Goal: Ask a question

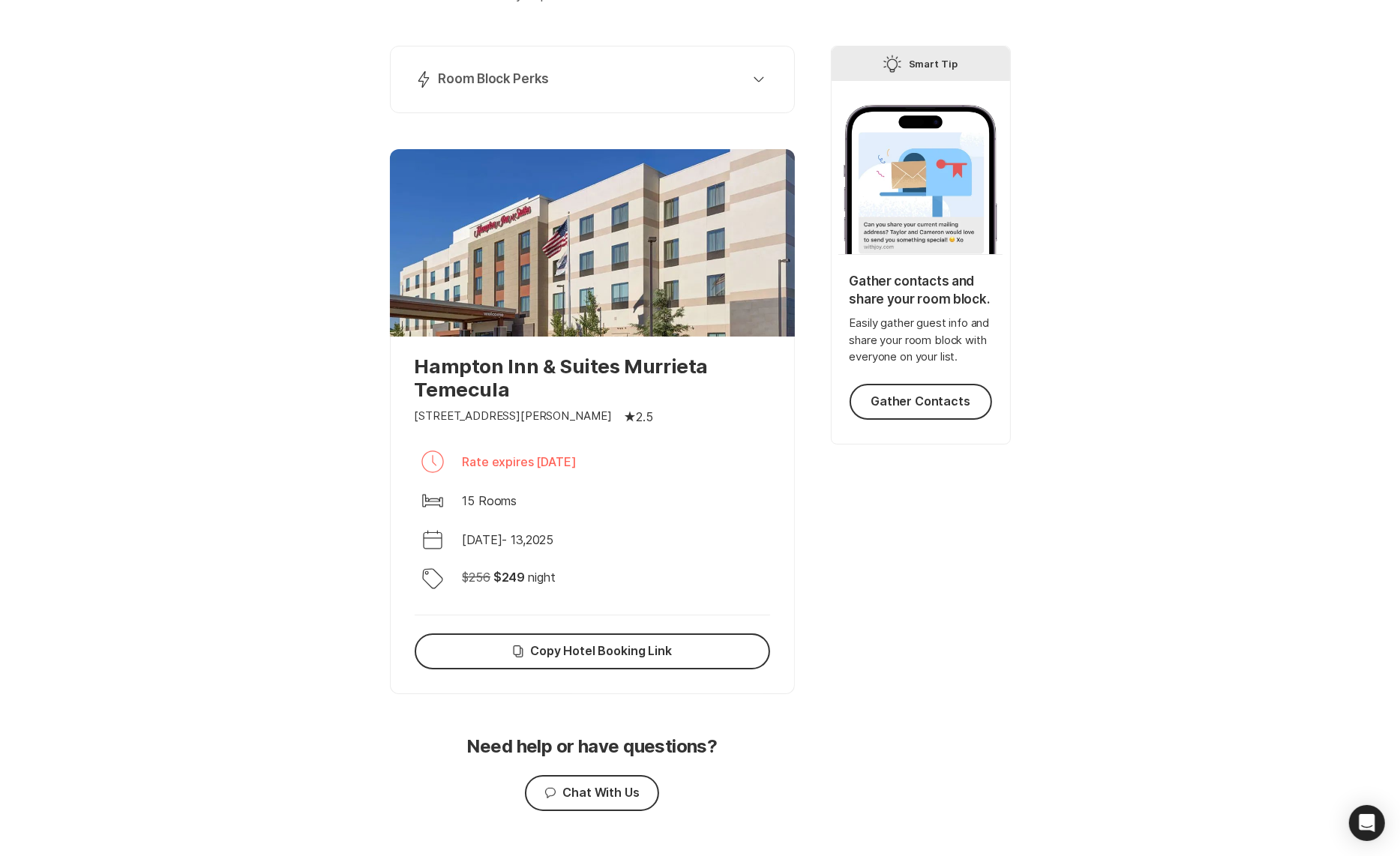
scroll to position [205, 0]
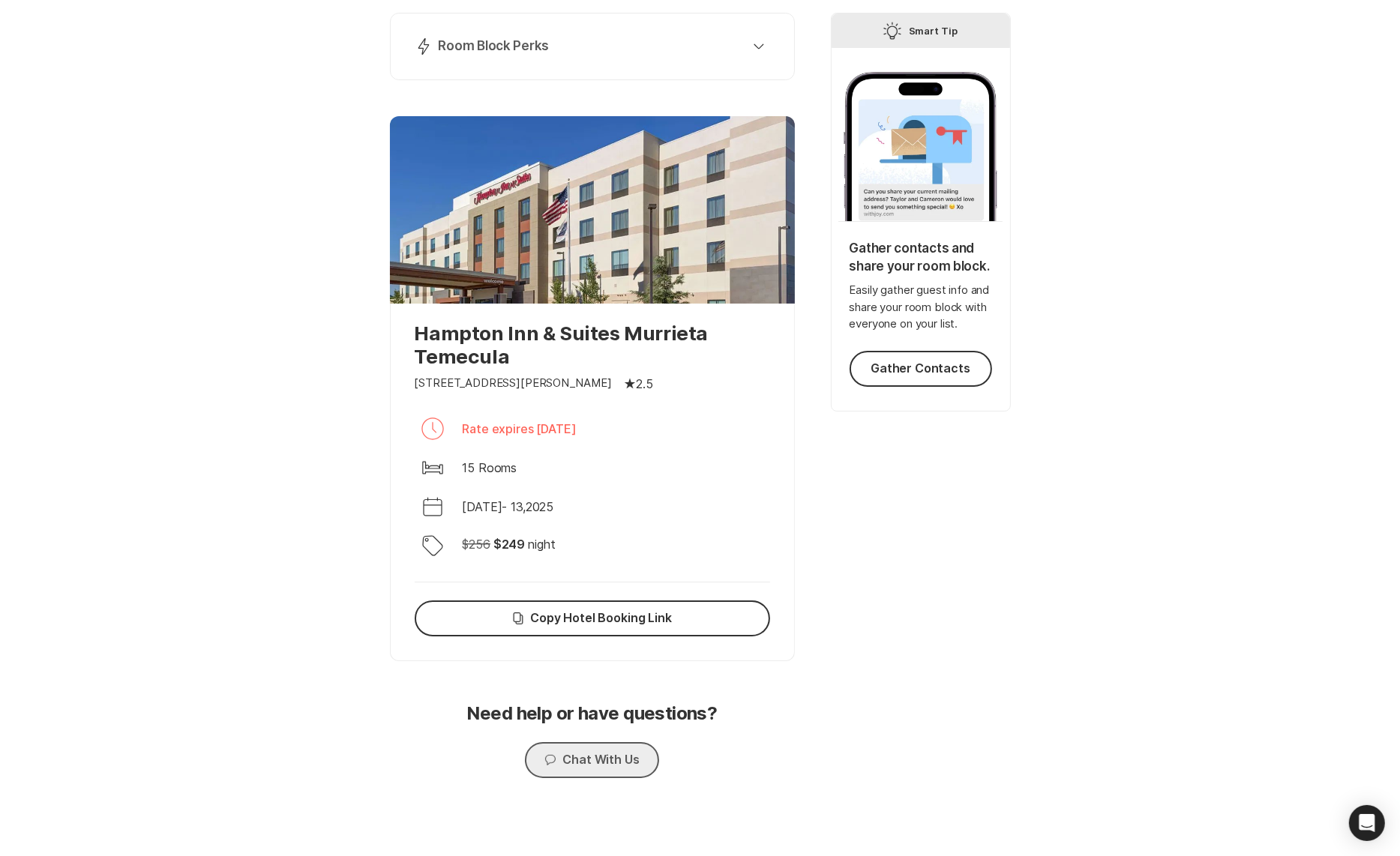
click at [612, 759] on button "Chat Chat With Us" at bounding box center [592, 760] width 134 height 36
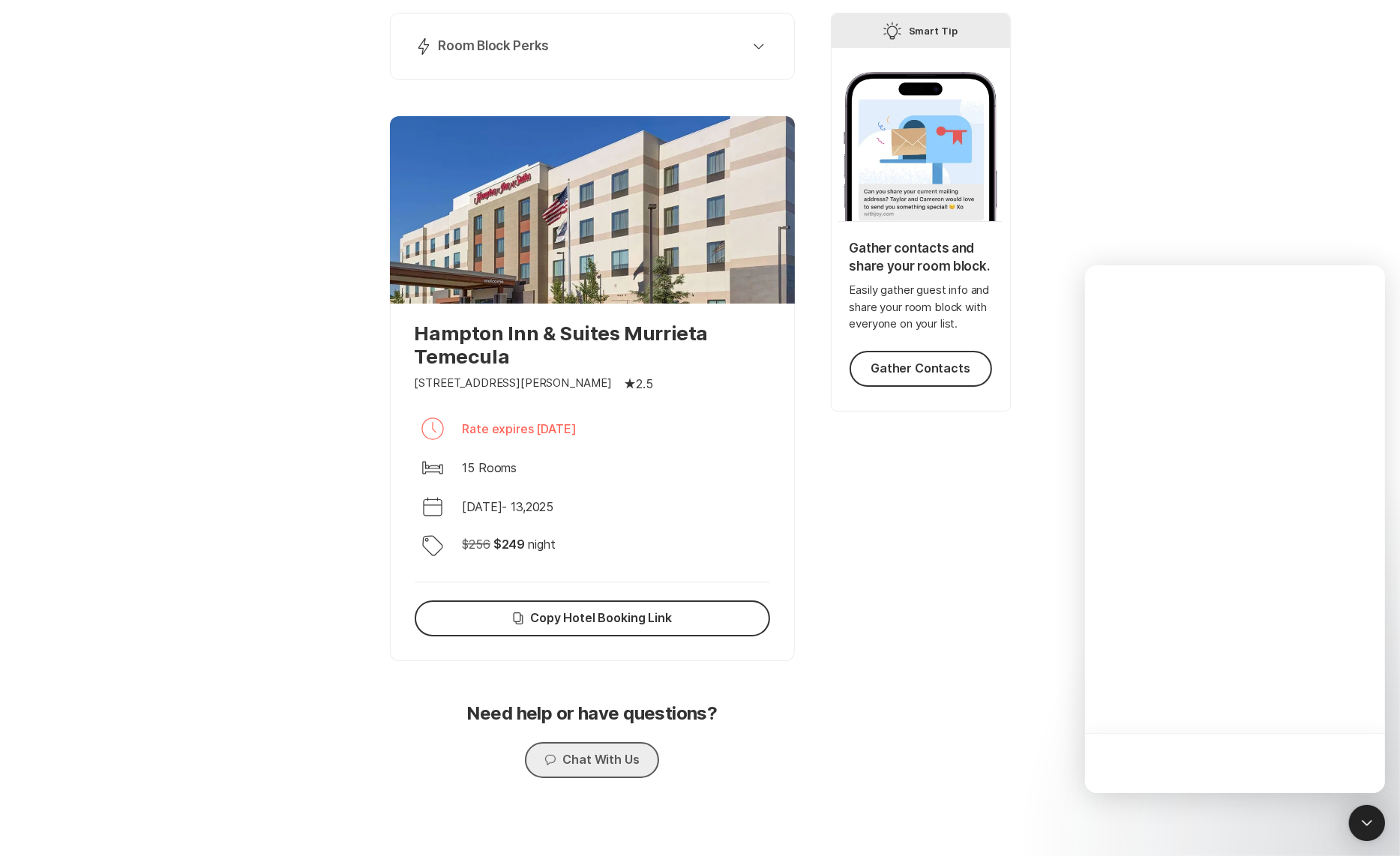
scroll to position [0, 0]
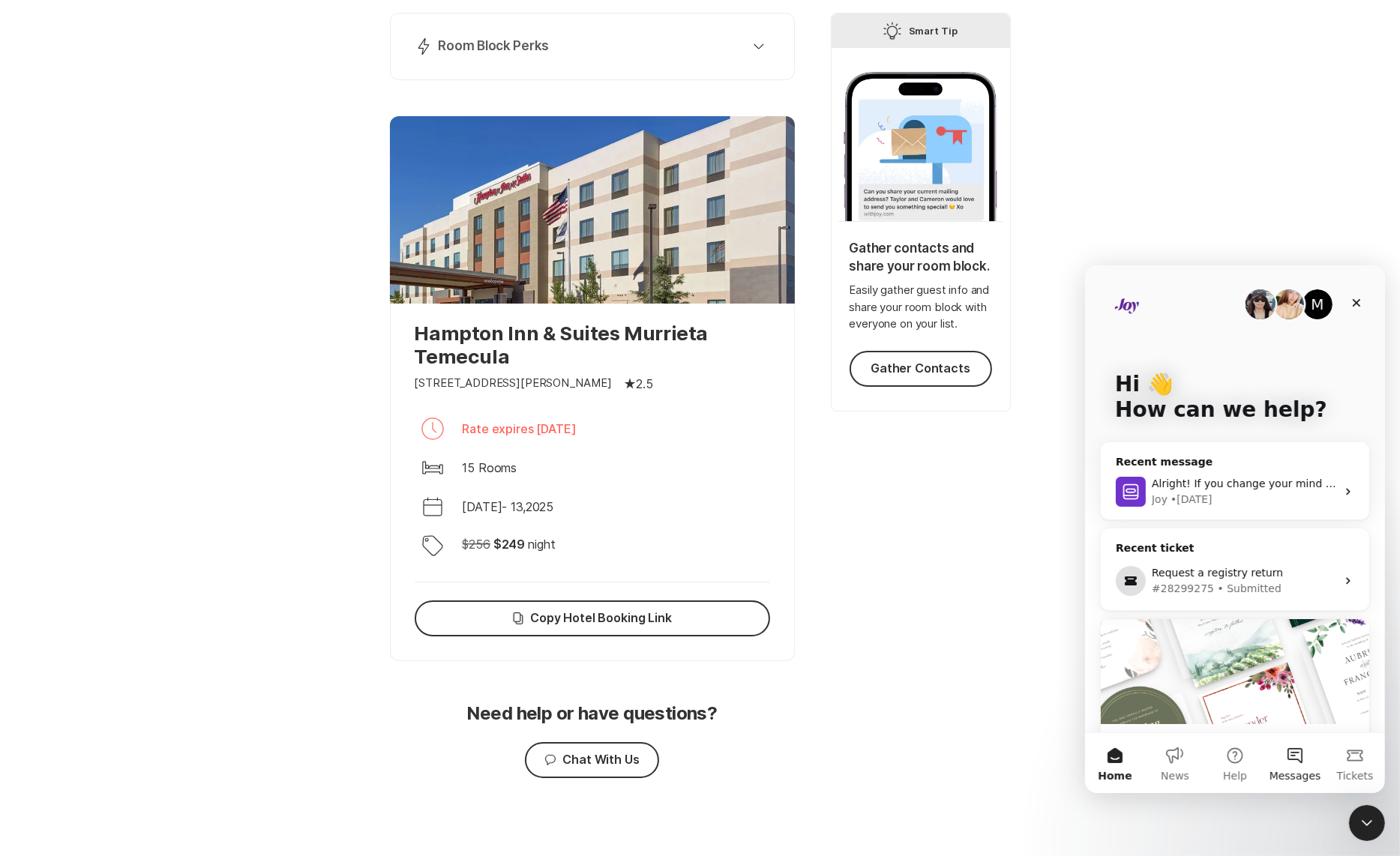
click at [1302, 764] on button "Messages" at bounding box center [1294, 762] width 60 height 60
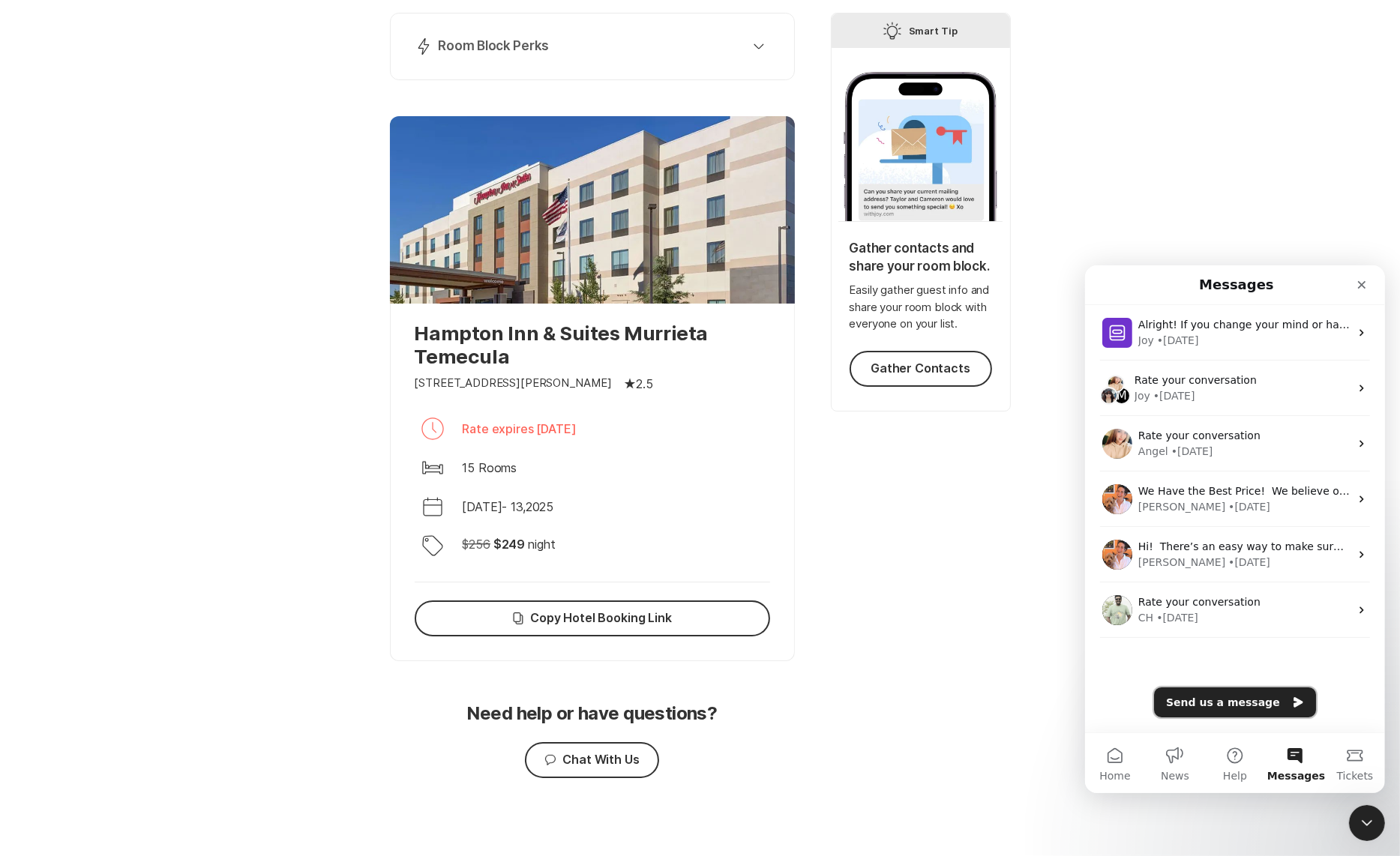
click at [1214, 699] on button "Send us a message" at bounding box center [1234, 702] width 162 height 30
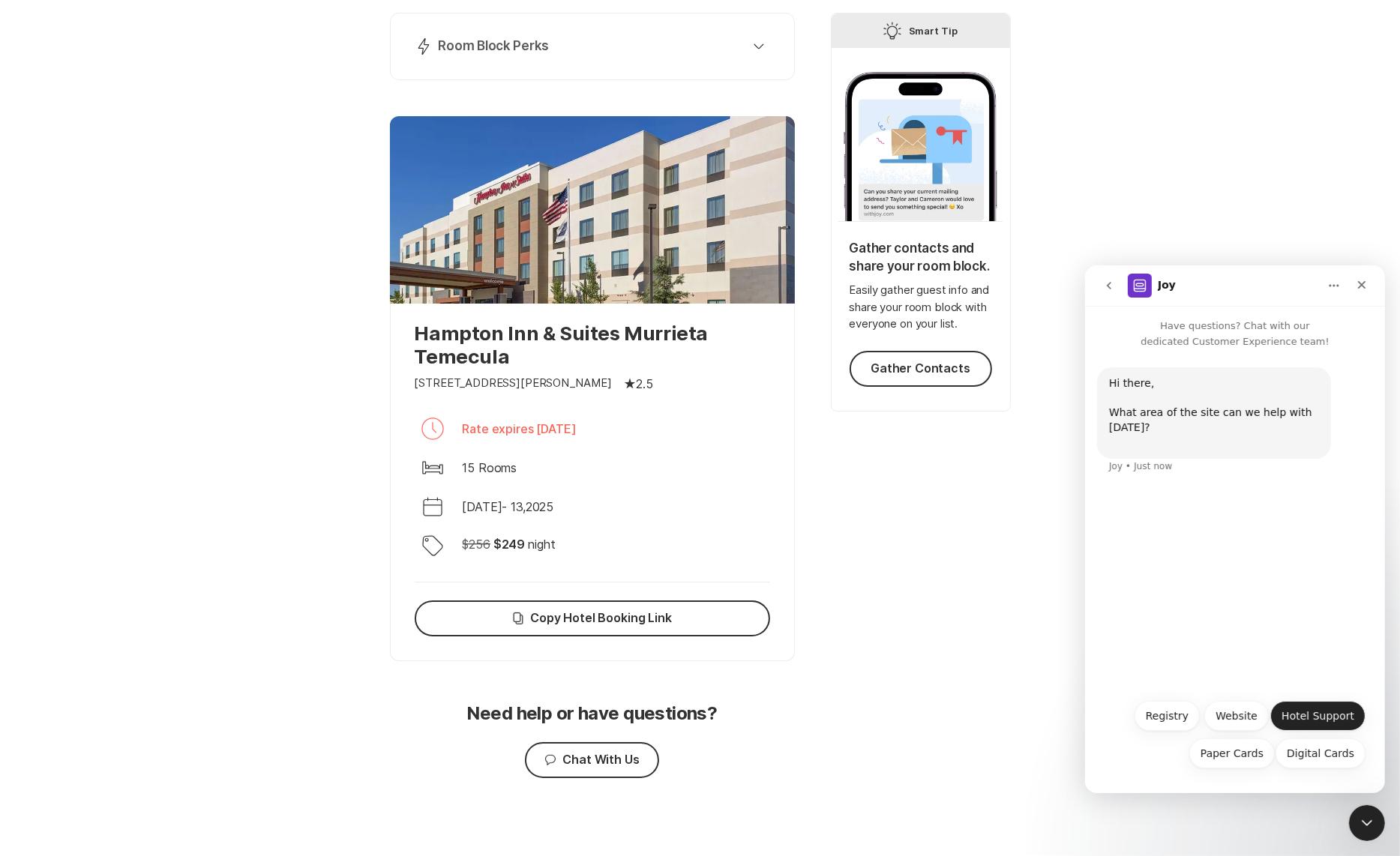
click at [1307, 724] on button "Hotel Support" at bounding box center [1317, 715] width 95 height 30
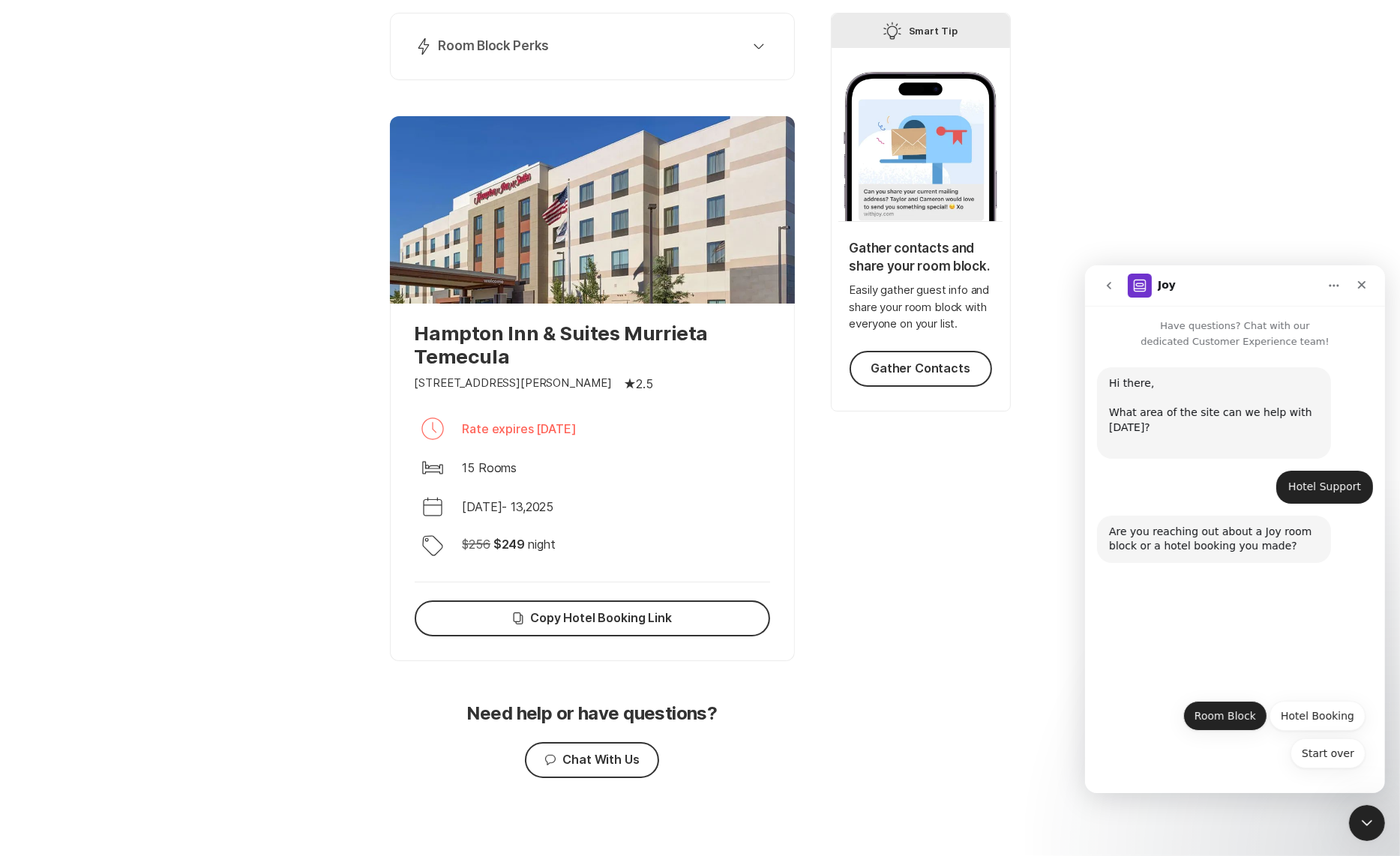
click at [1241, 712] on button "Room Block" at bounding box center [1224, 715] width 84 height 30
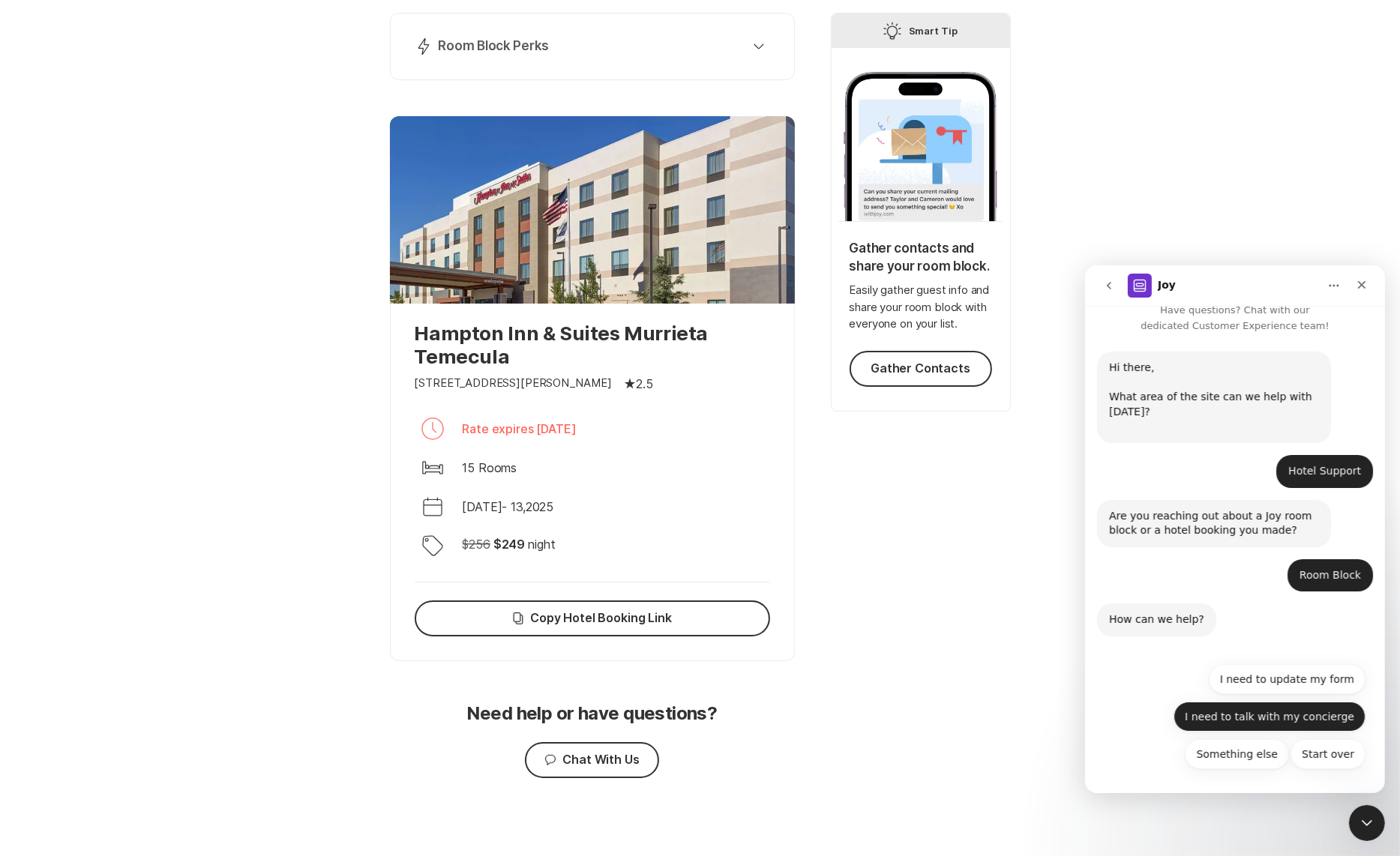
click at [1253, 718] on button "I need to talk with my concierge" at bounding box center [1269, 716] width 192 height 30
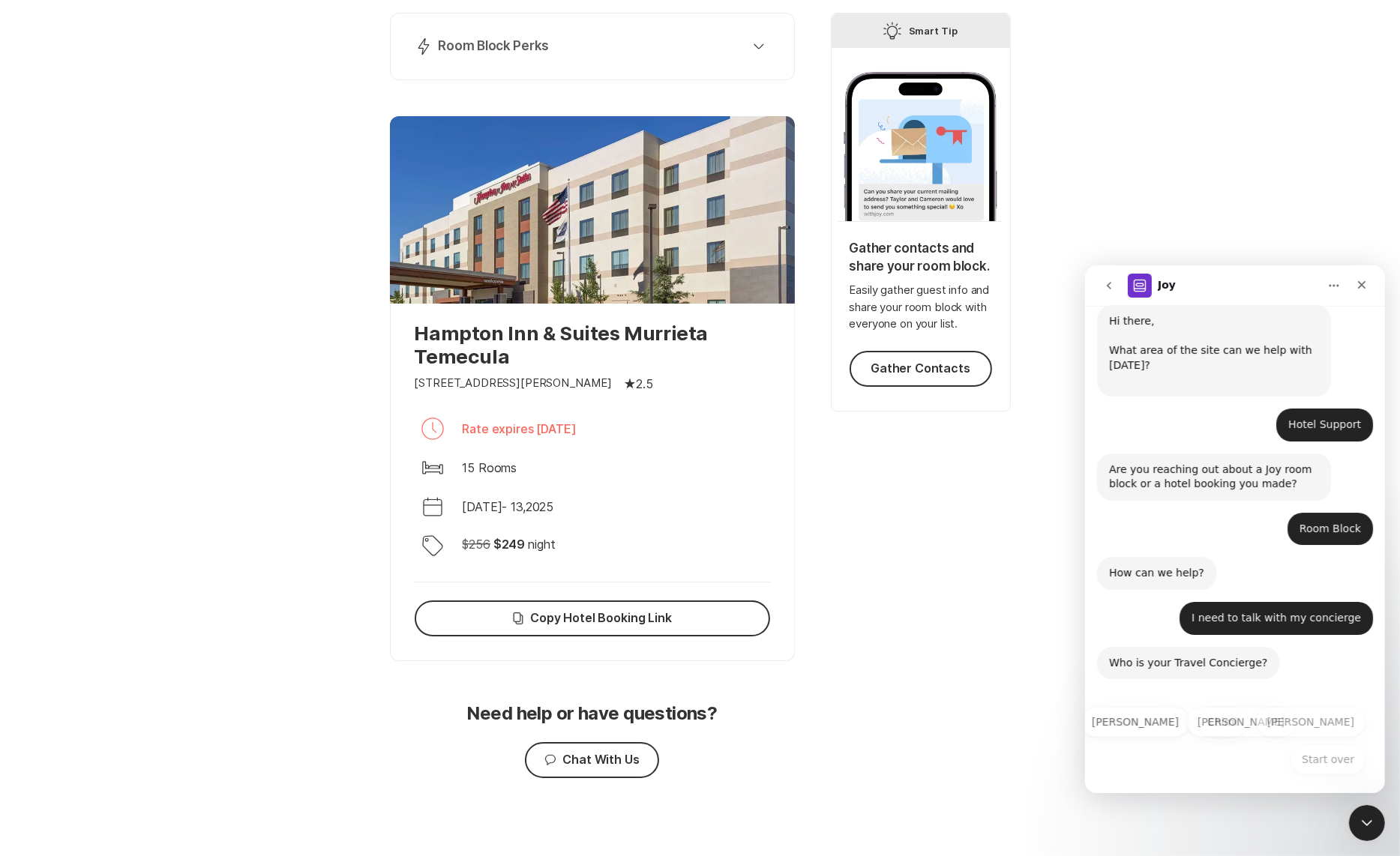
scroll to position [69, 0]
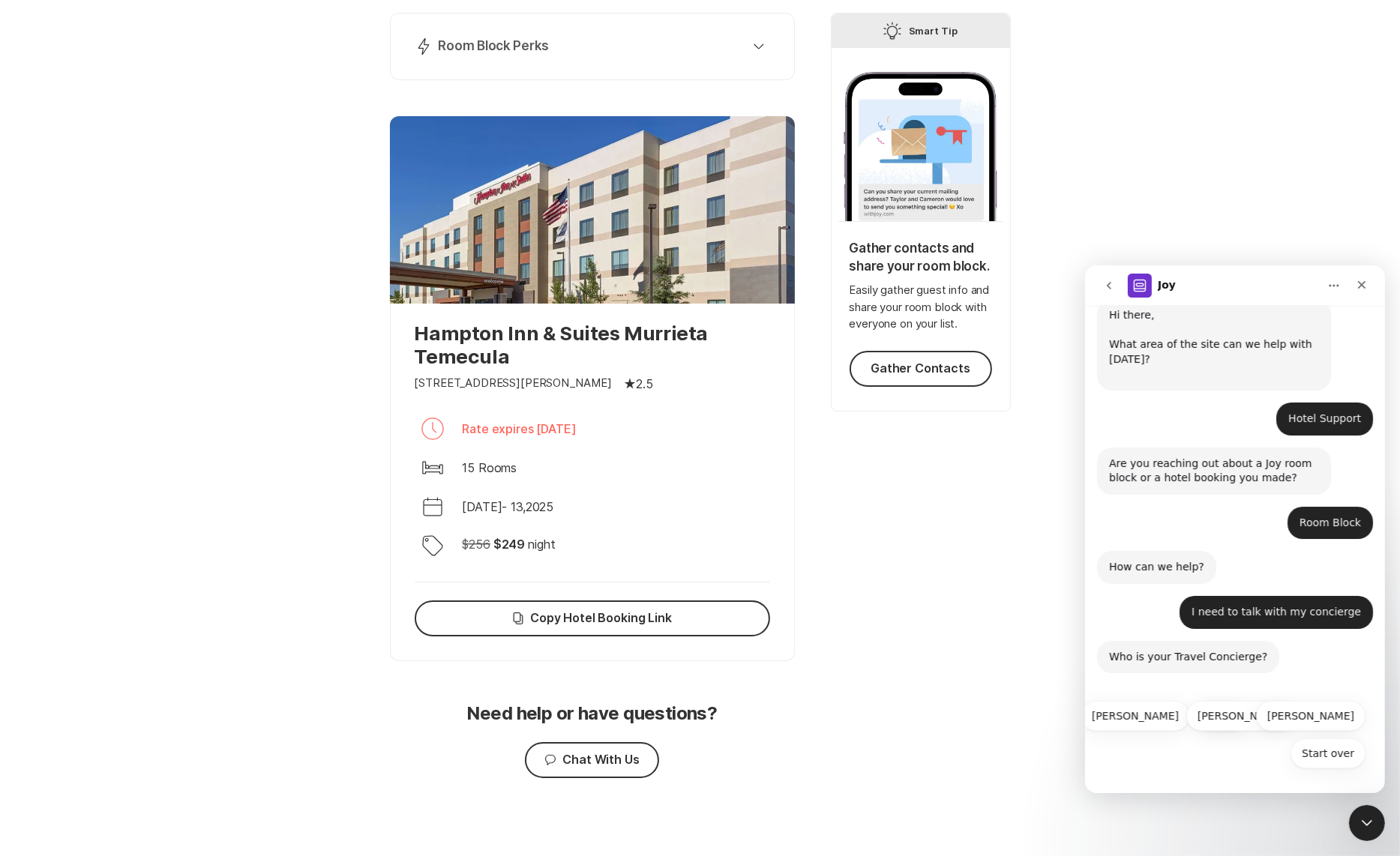
click at [1209, 716] on button "Chimi" at bounding box center [1222, 715] width 53 height 30
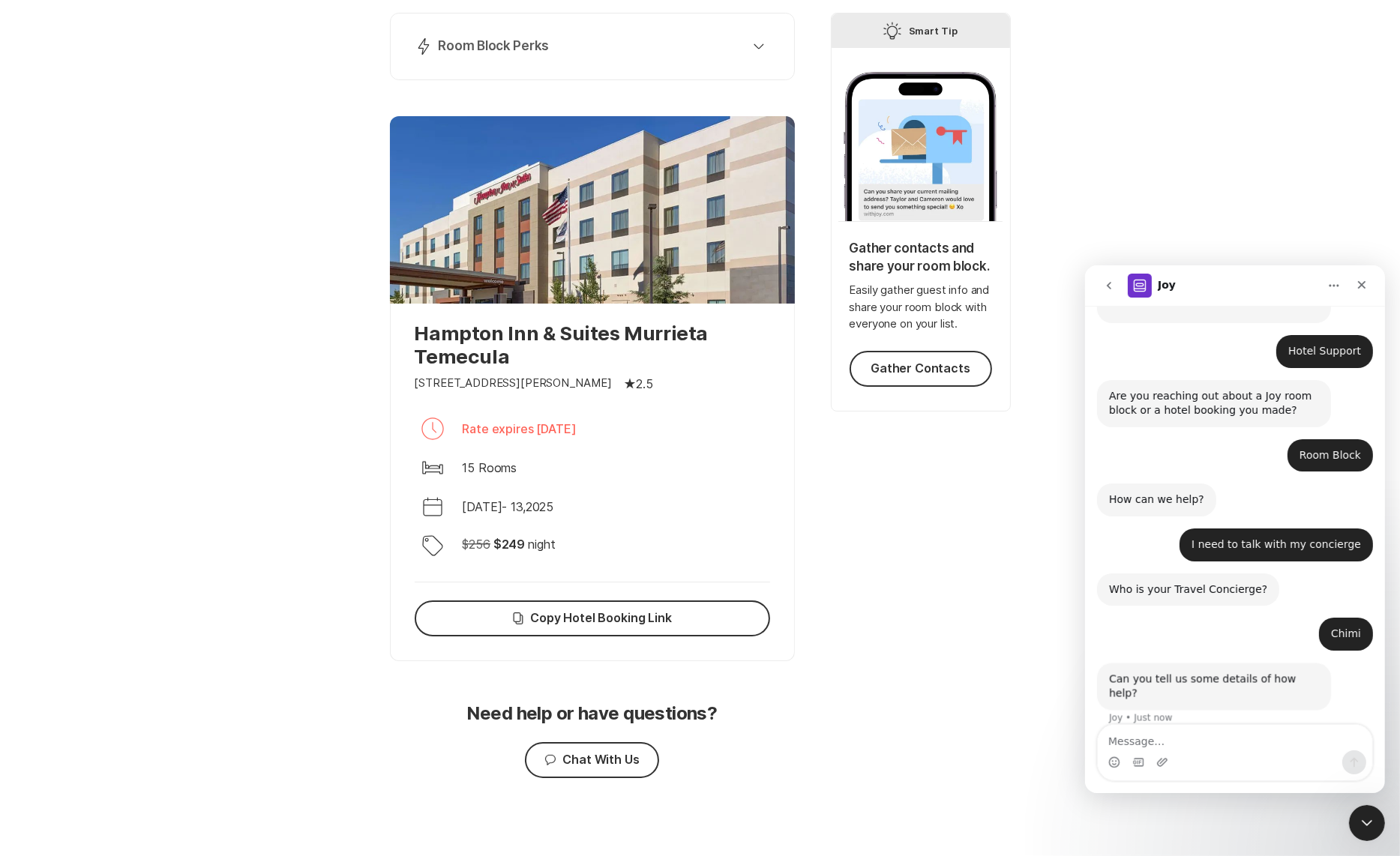
scroll to position [136, 0]
type textarea "Can I switch room blocks to a different hotel?"
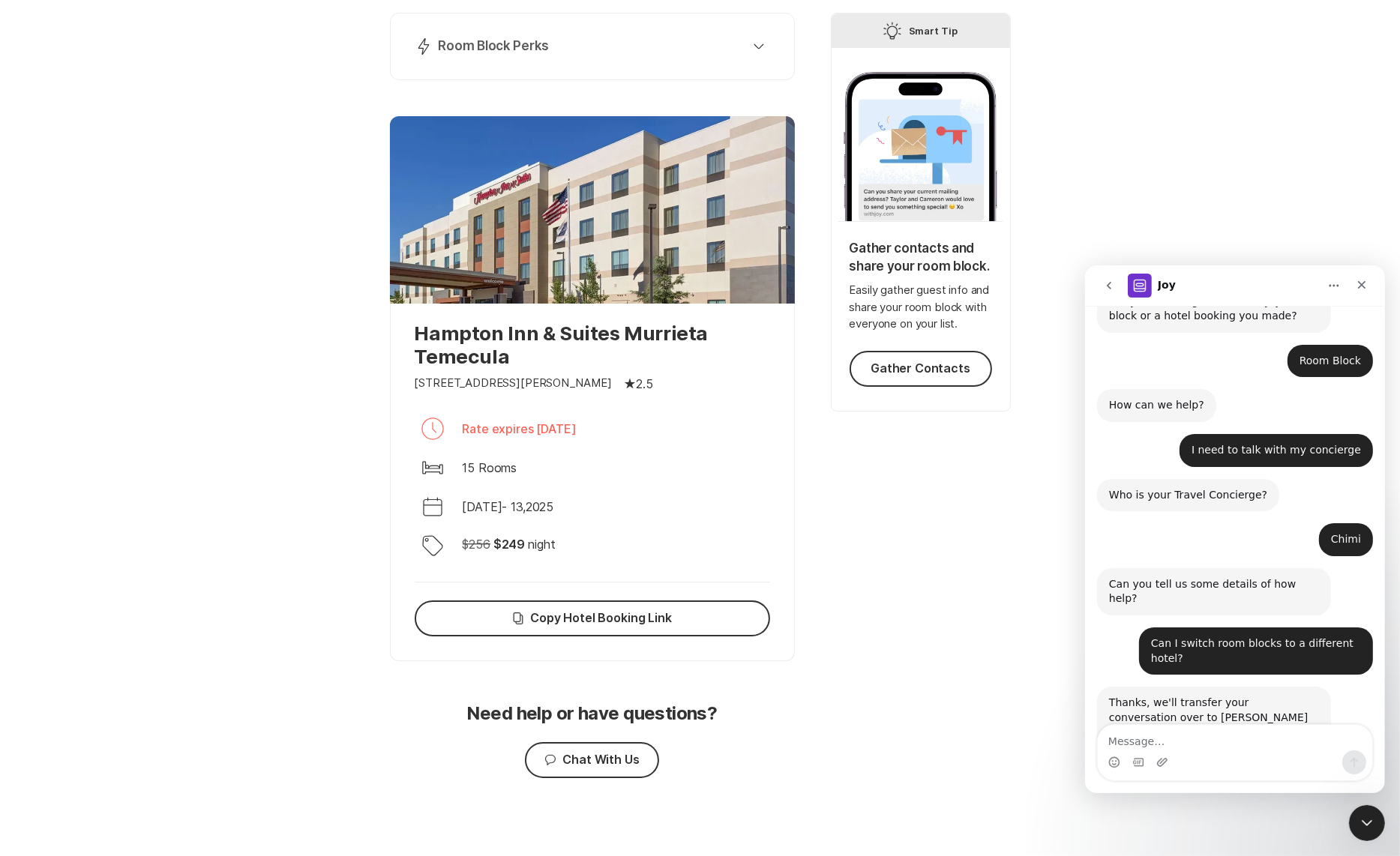
scroll to position [255, 0]
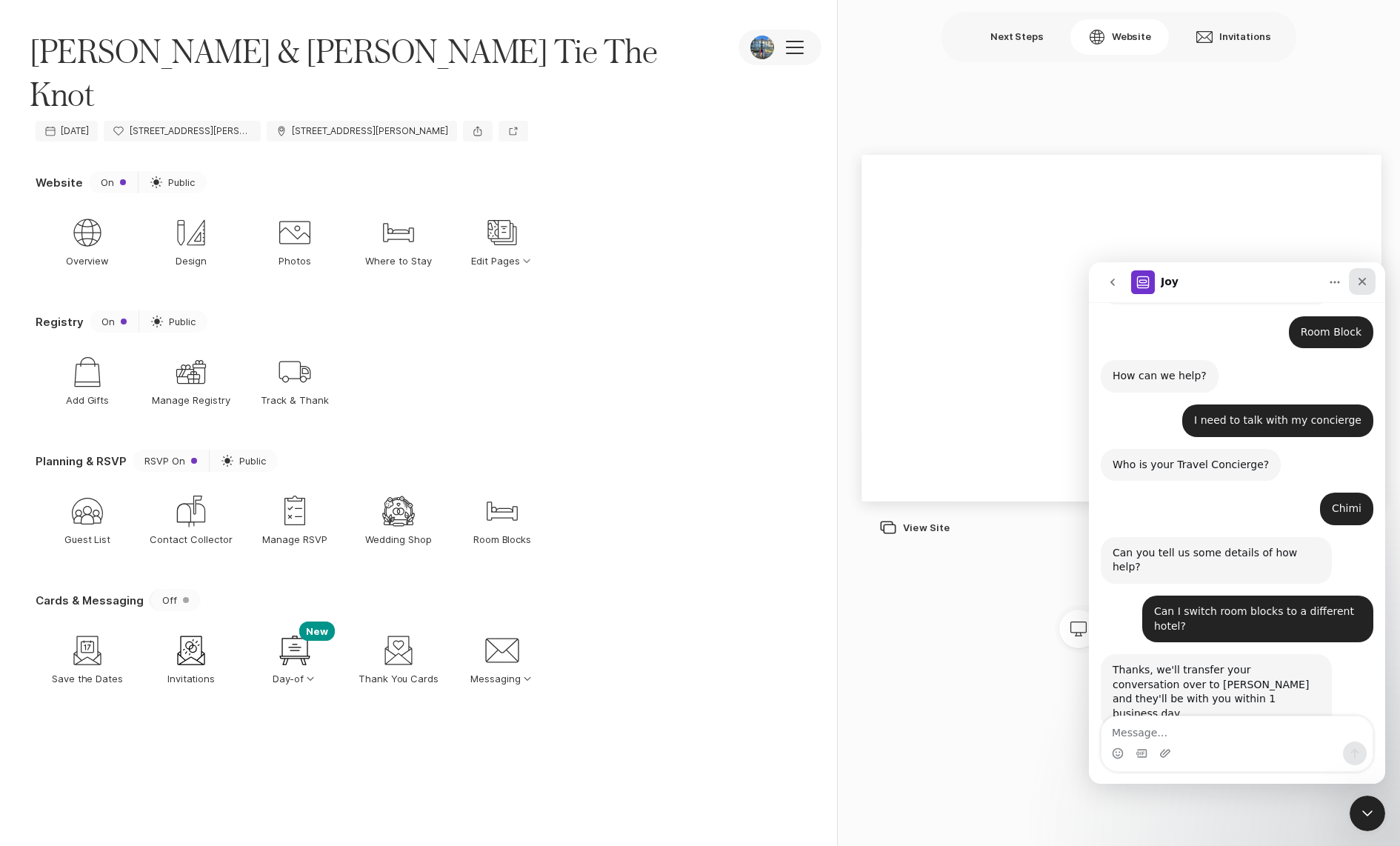
click at [1357, 279] on icon "Close" at bounding box center [1362, 281] width 12 height 12
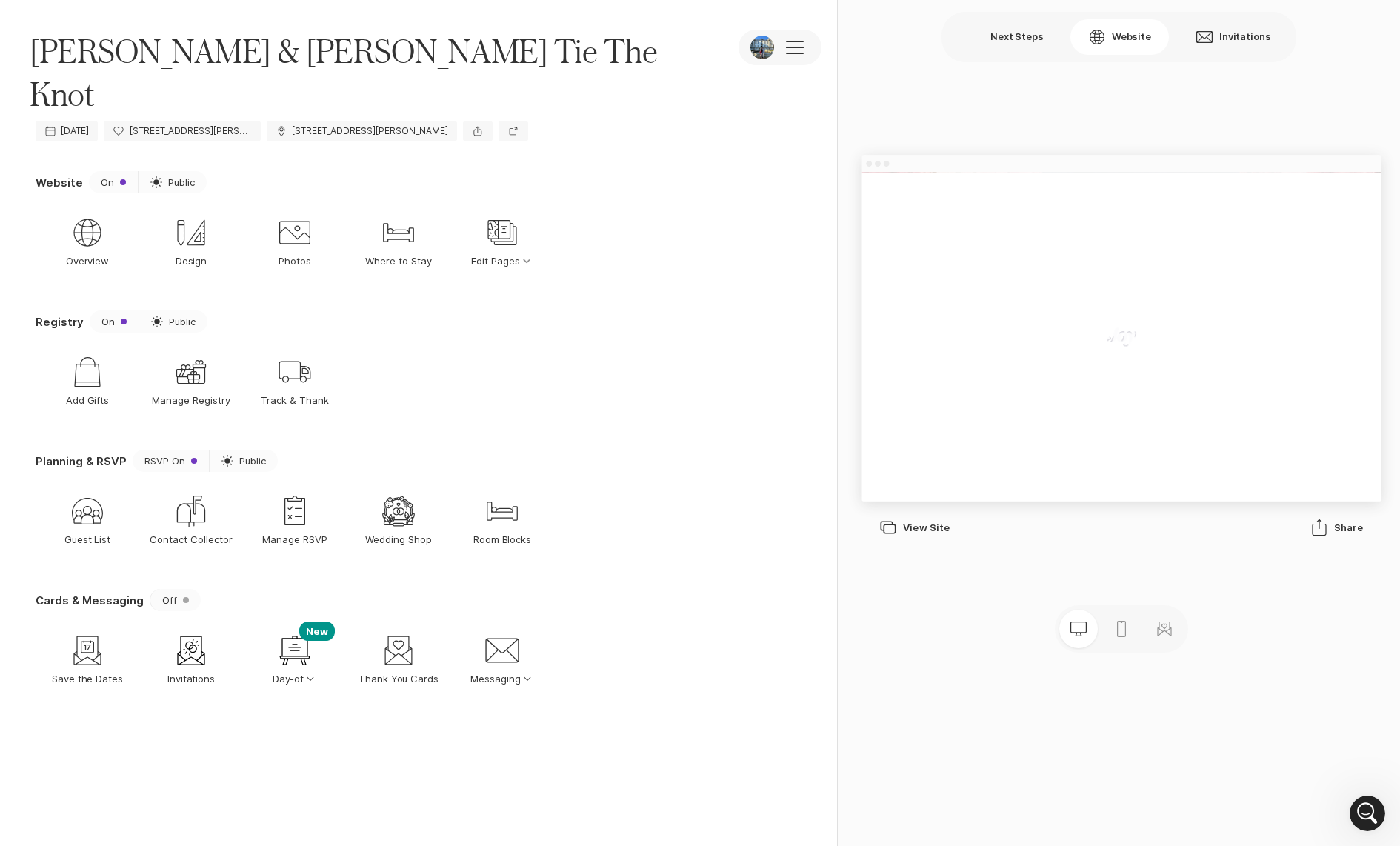
scroll to position [252, 0]
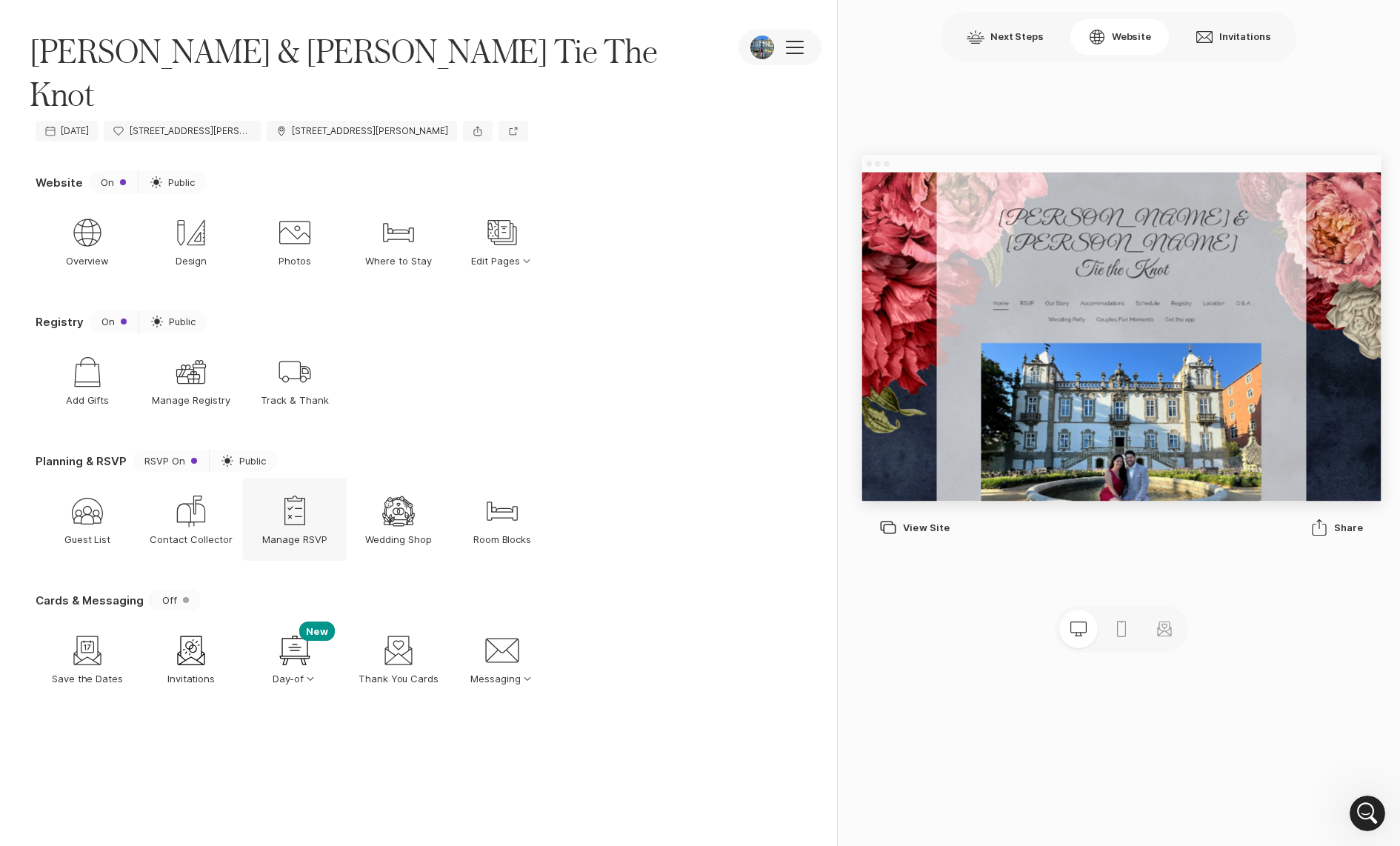
click at [300, 494] on icon "Rsvp Admin" at bounding box center [295, 512] width 36 height 36
